Goal: Information Seeking & Learning: Check status

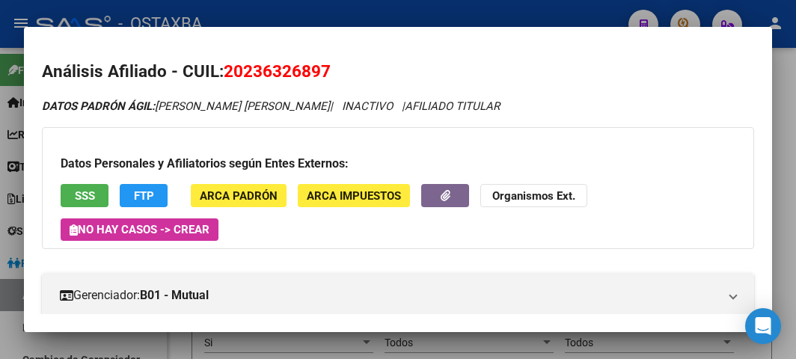
click at [259, 19] on div at bounding box center [398, 179] width 796 height 359
click at [259, 19] on div "- OSTAXBA" at bounding box center [326, 23] width 580 height 33
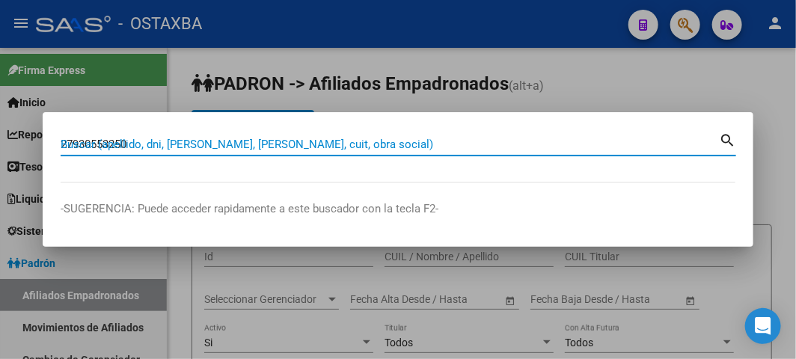
type input "27930553250"
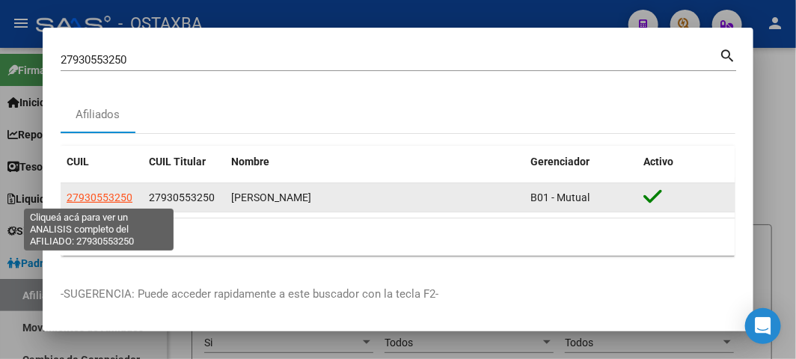
click at [112, 200] on span "27930553250" at bounding box center [100, 197] width 66 height 12
type textarea "27930553250"
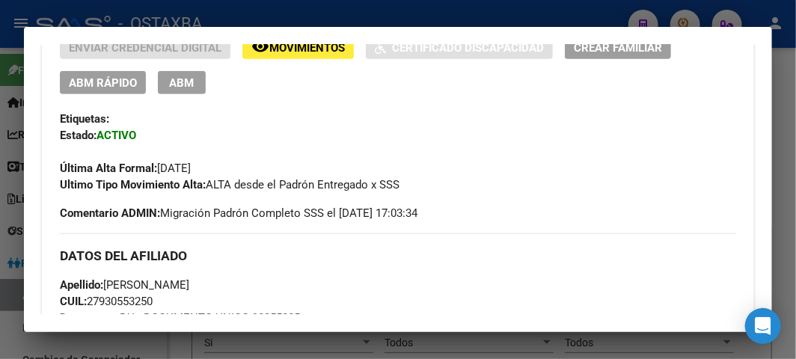
scroll to position [355, 0]
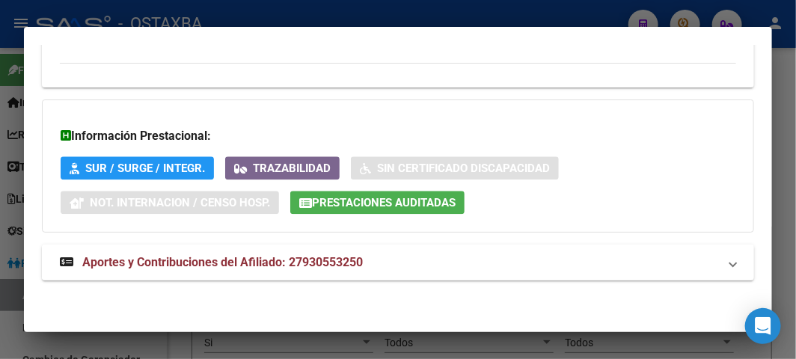
click at [245, 262] on span "Aportes y Contribuciones del Afiliado: 27930553250" at bounding box center [222, 262] width 280 height 14
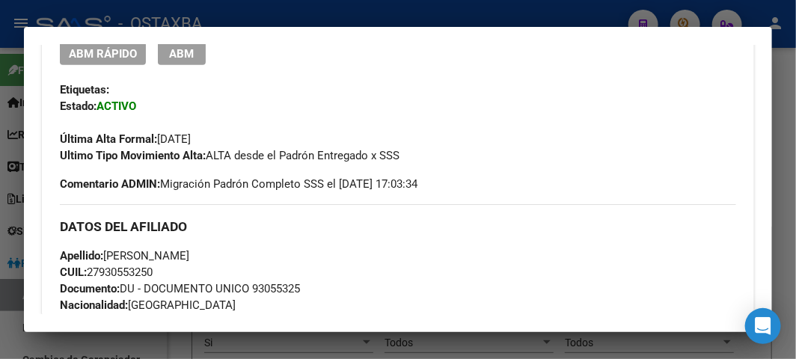
scroll to position [641, 0]
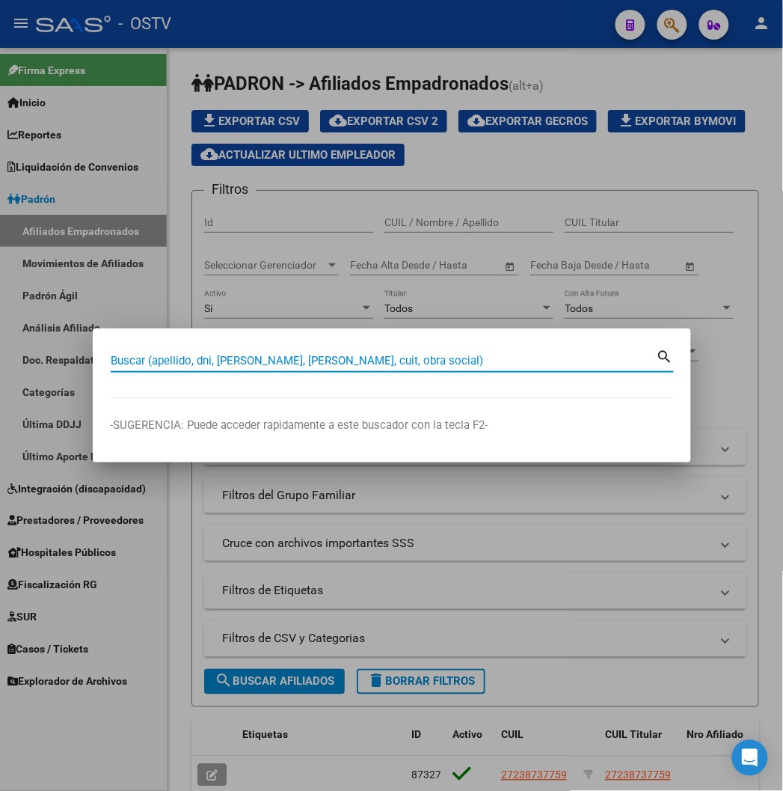
paste input "20319023969"
type input "20319023969"
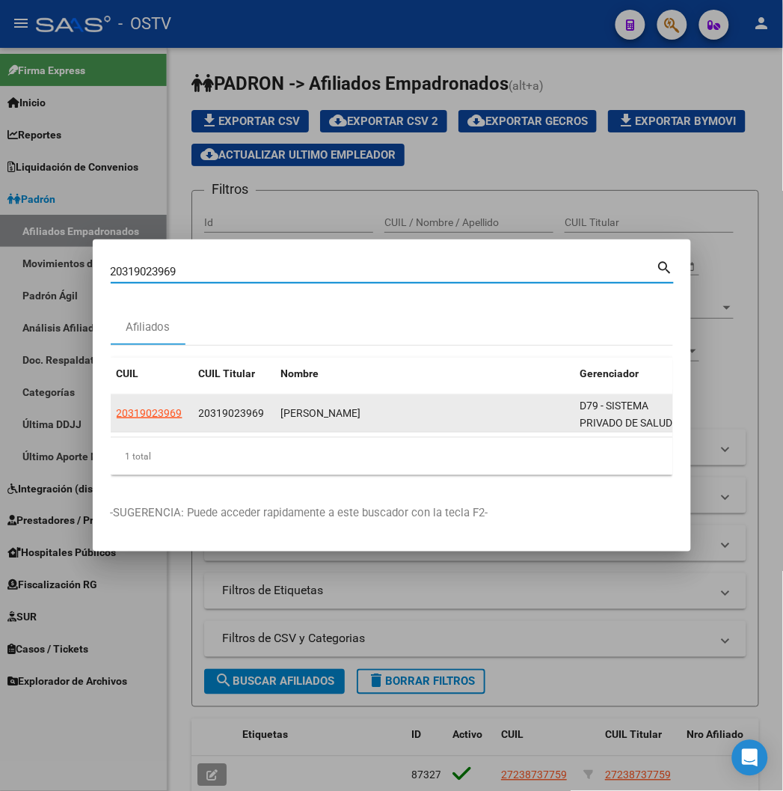
click at [111, 422] on datatable-body-cell "20319023969" at bounding box center [152, 413] width 82 height 37
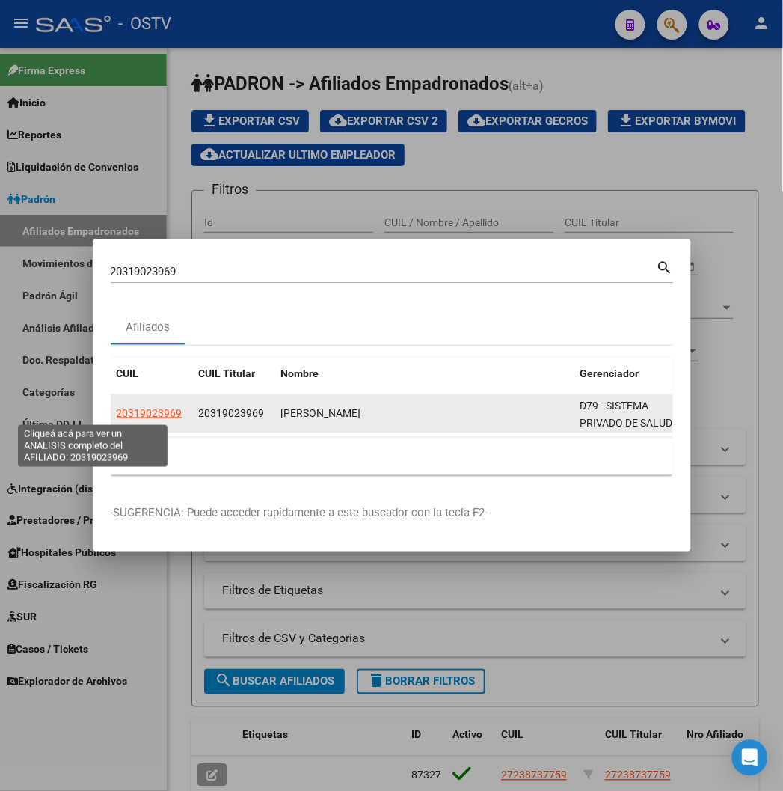
click at [117, 414] on span "20319023969" at bounding box center [150, 413] width 66 height 12
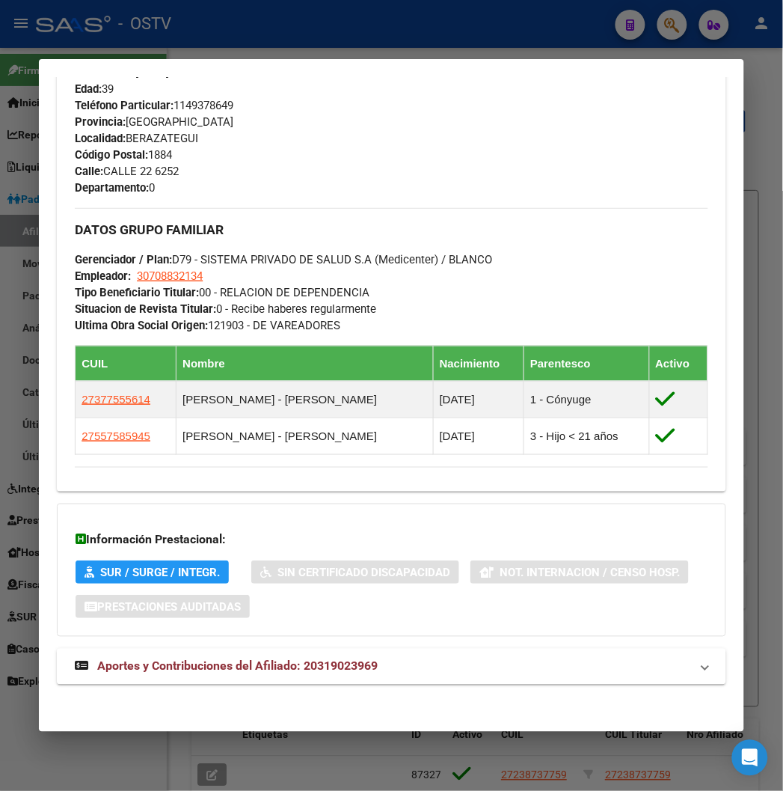
scroll to position [749, 0]
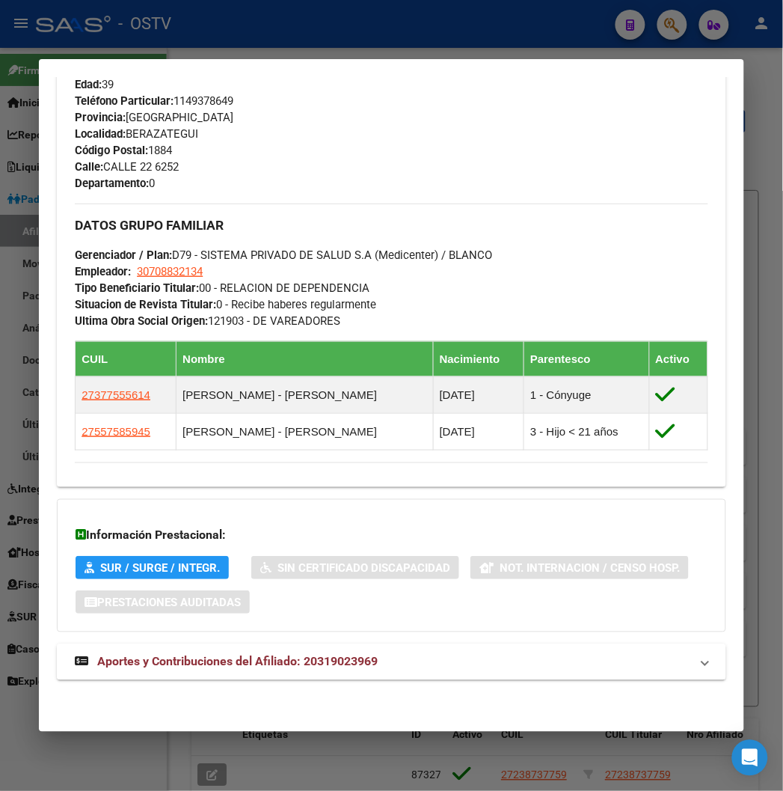
click at [143, 674] on mat-expansion-panel-header "Aportes y Contribuciones del Afiliado: 20319023969" at bounding box center [391, 662] width 669 height 36
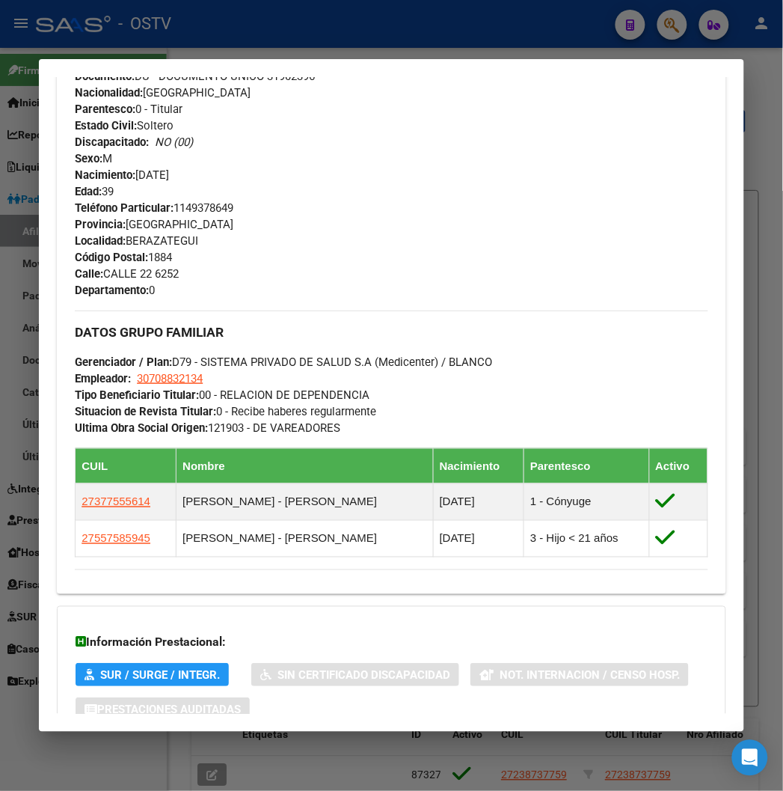
scroll to position [919, 0]
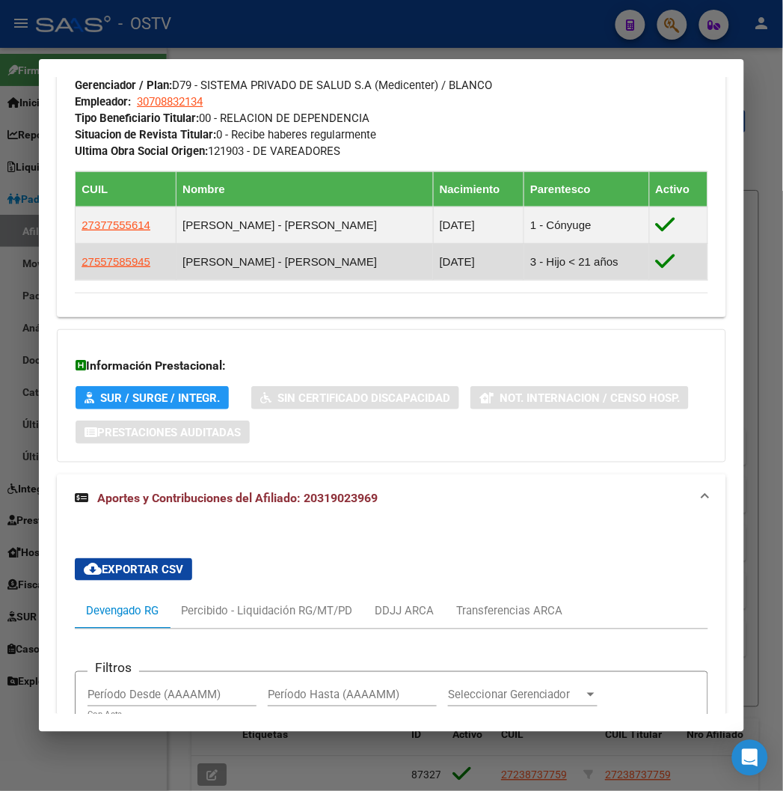
click at [108, 279] on td "27557585945" at bounding box center [126, 261] width 101 height 37
click at [102, 269] on app-link-go-to "27557585945" at bounding box center [116, 262] width 69 height 16
click at [97, 262] on span "27557585945" at bounding box center [116, 261] width 69 height 13
type textarea "27557585945"
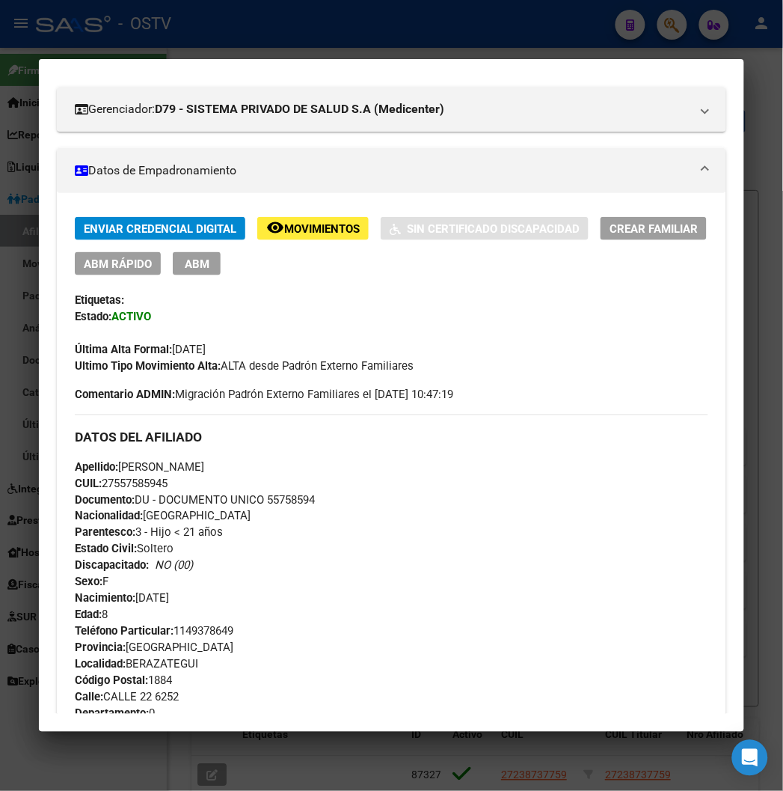
scroll to position [0, 0]
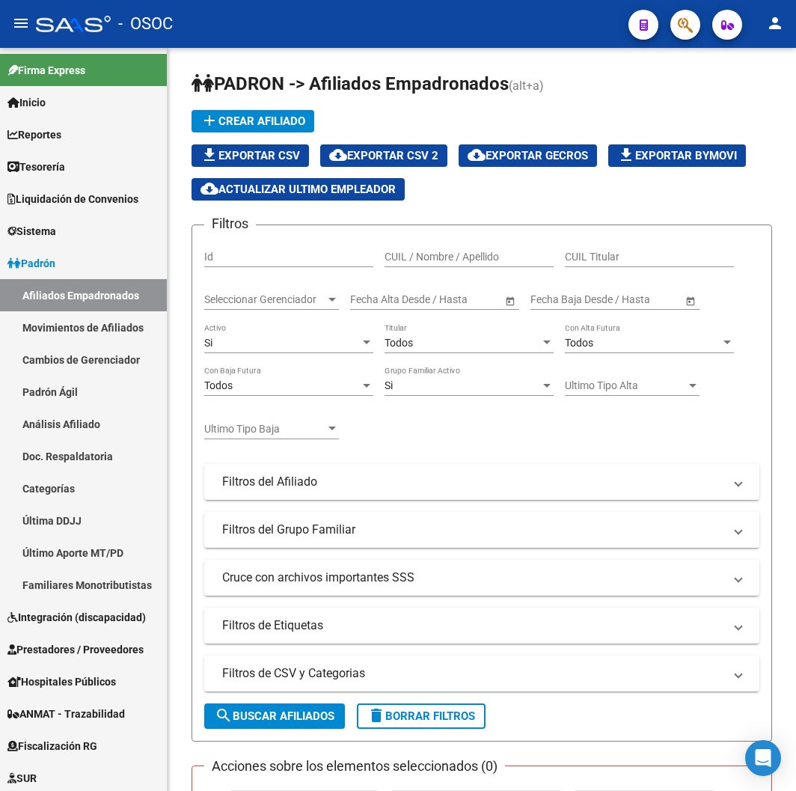
click at [277, 47] on mat-toolbar "menu - OSOC person" at bounding box center [398, 24] width 796 height 48
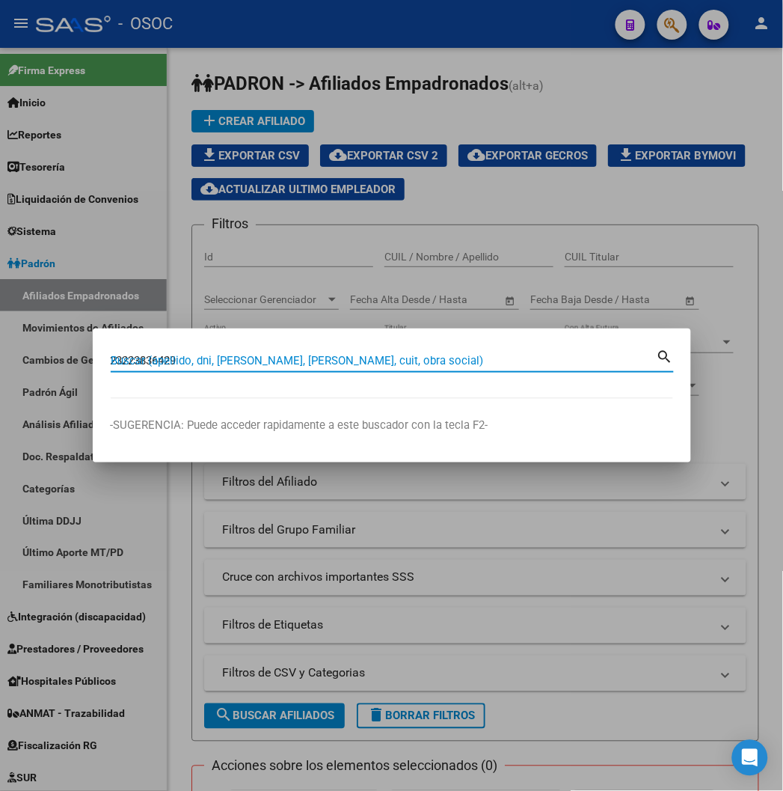
type input "23223836429"
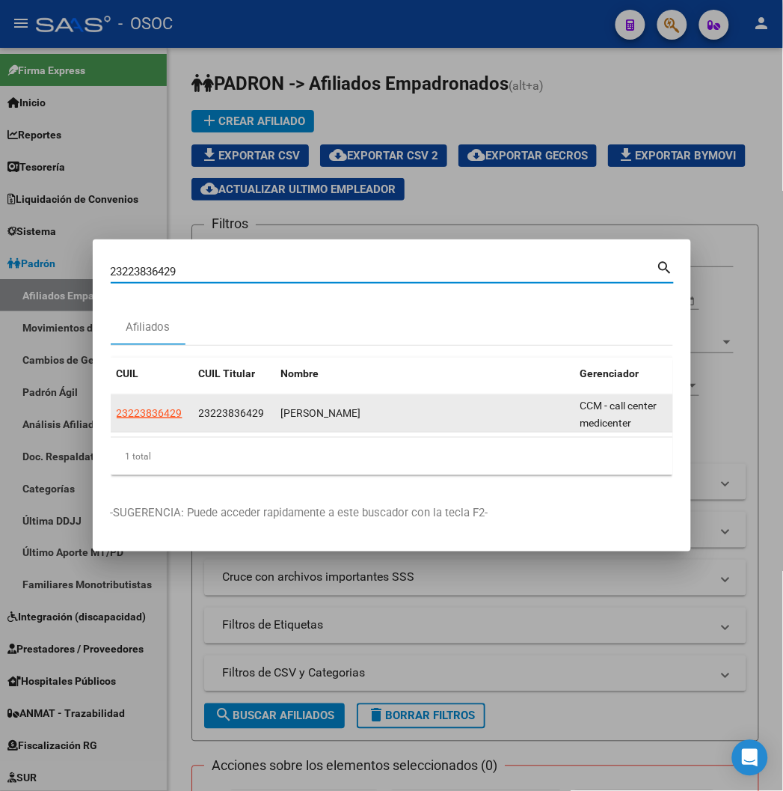
click at [117, 419] on span "23223836429" at bounding box center [150, 413] width 66 height 12
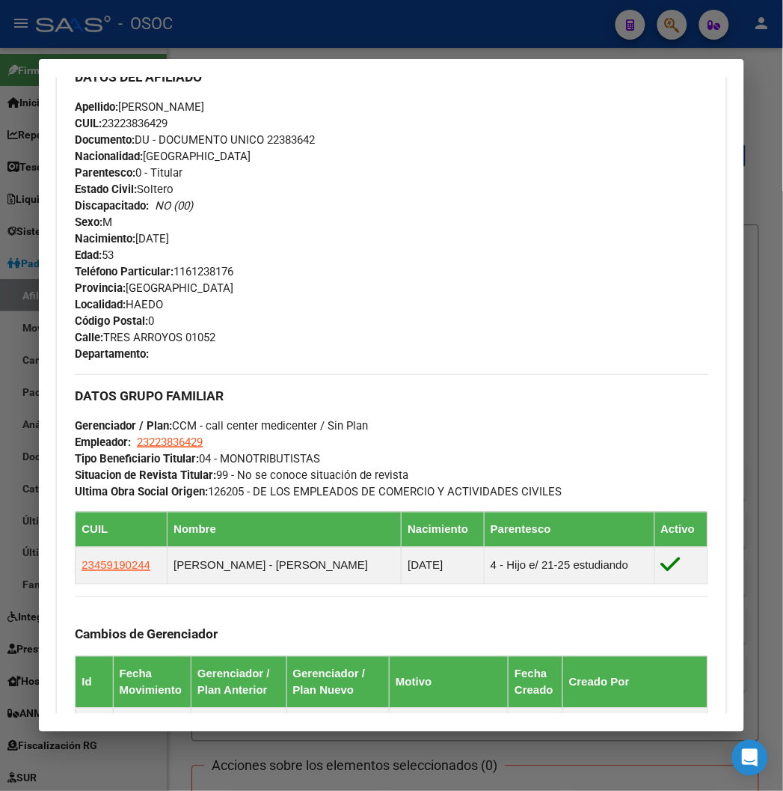
scroll to position [993, 0]
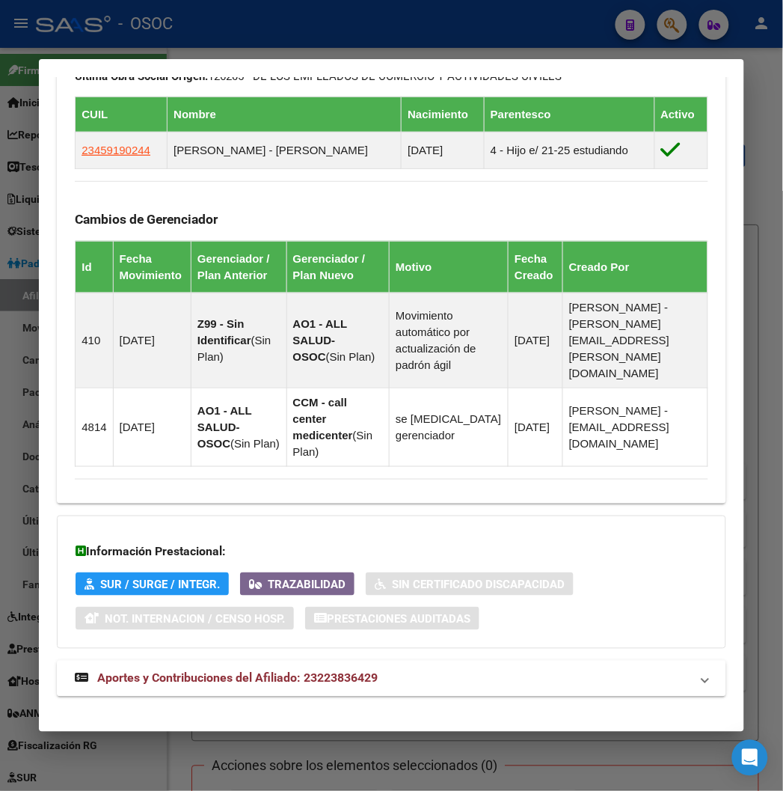
click at [325, 674] on mat-expansion-panel-header "Aportes y Contribuciones del Afiliado: 23223836429" at bounding box center [391, 678] width 669 height 36
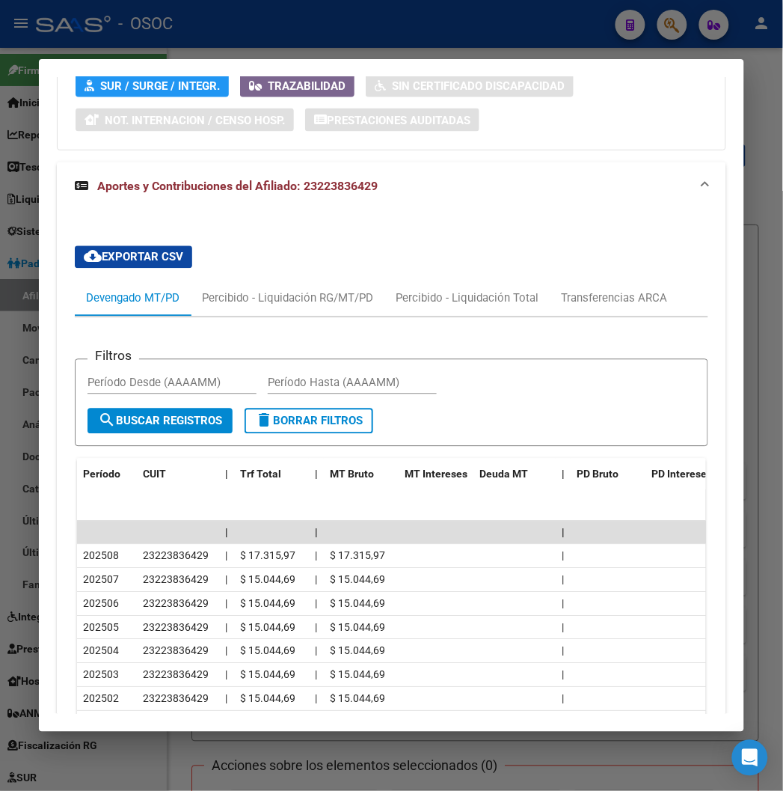
scroll to position [1580, 0]
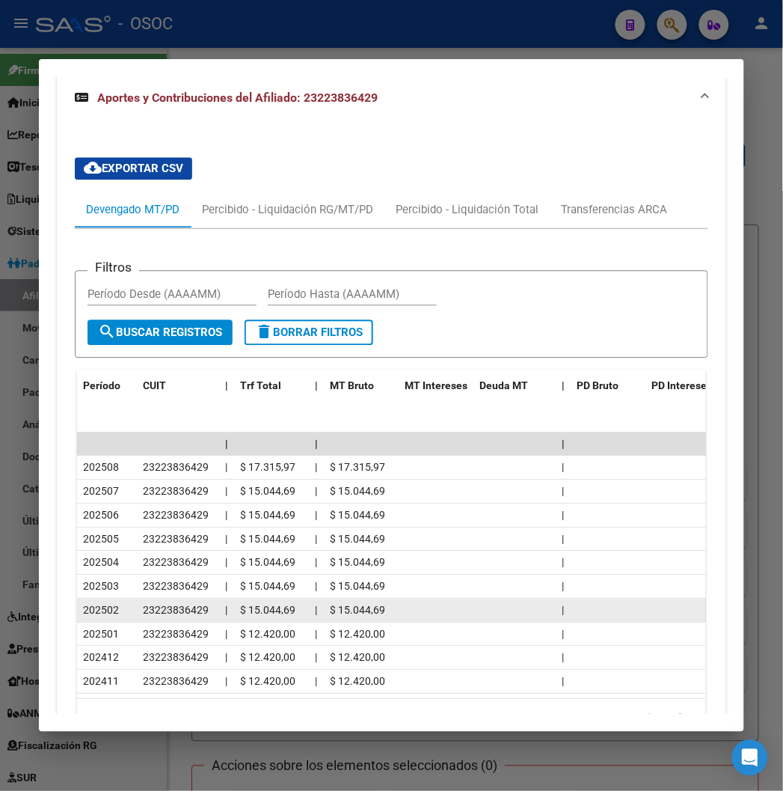
click at [83, 604] on span "202502" at bounding box center [101, 610] width 36 height 12
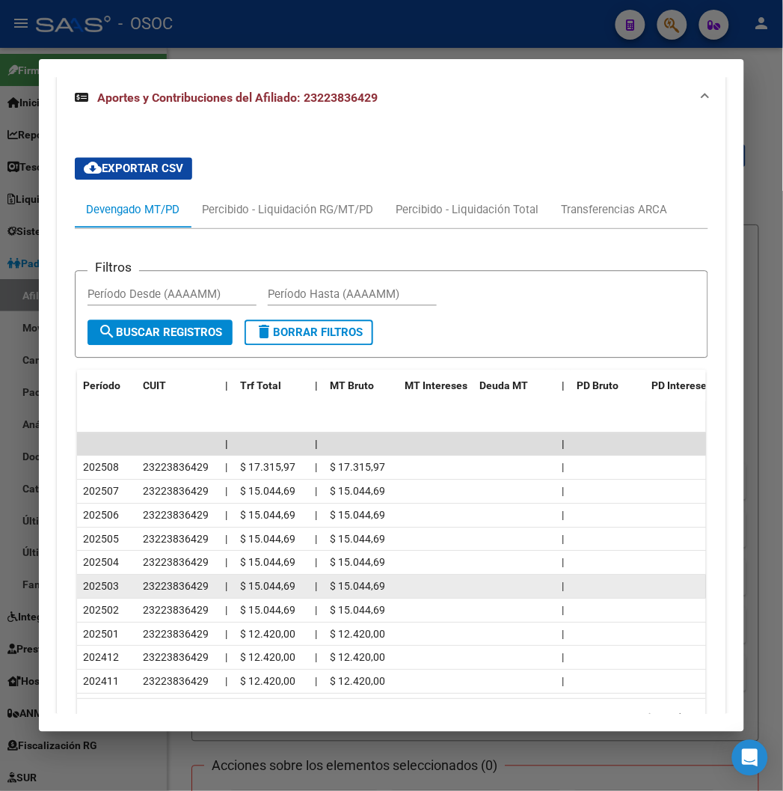
click at [77, 580] on datatable-body-cell "202503" at bounding box center [107, 586] width 60 height 23
click at [83, 578] on div "202503" at bounding box center [107, 586] width 48 height 17
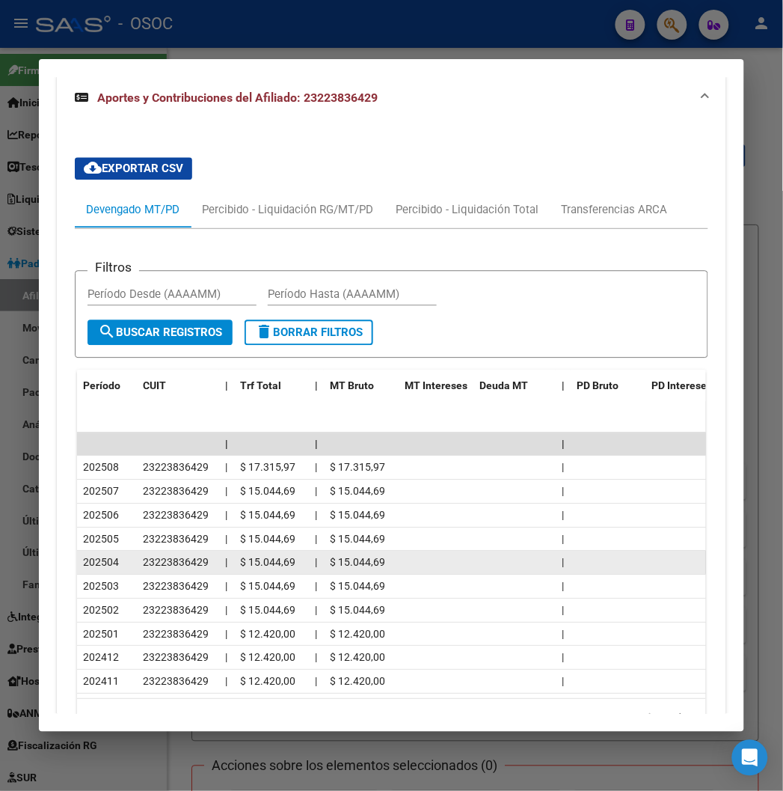
click at [77, 551] on datatable-body-cell "202504" at bounding box center [107, 562] width 60 height 23
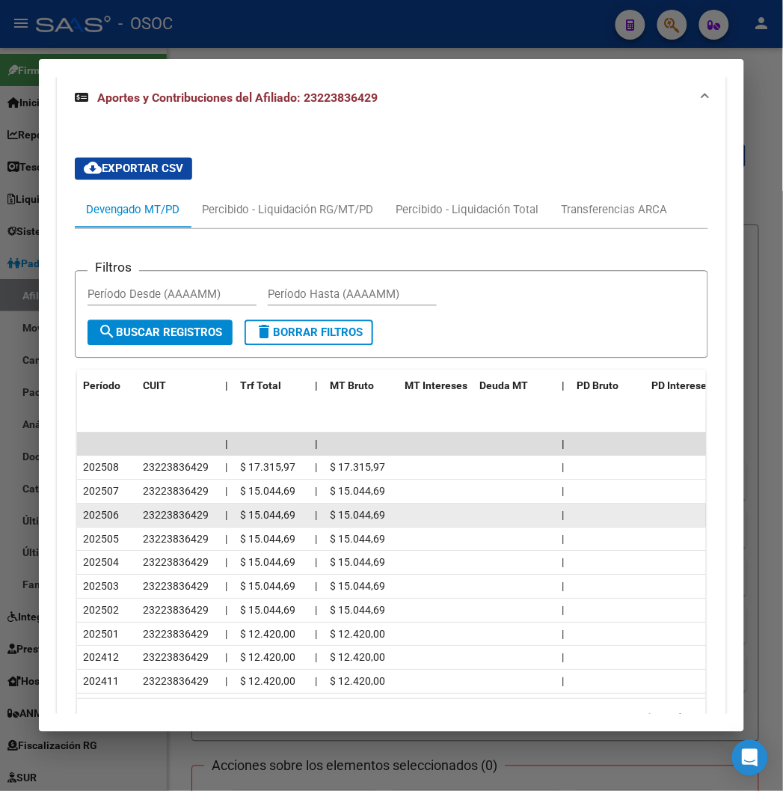
click at [87, 509] on span "202506" at bounding box center [101, 515] width 36 height 12
